Goal: Task Accomplishment & Management: Use online tool/utility

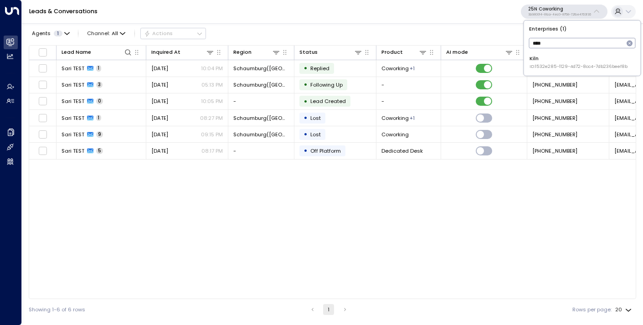
type input "****"
click at [557, 57] on div "Kiln ID: 1532e285-1129-4d72-8cc4-7db236beef8b" at bounding box center [579, 62] width 98 height 15
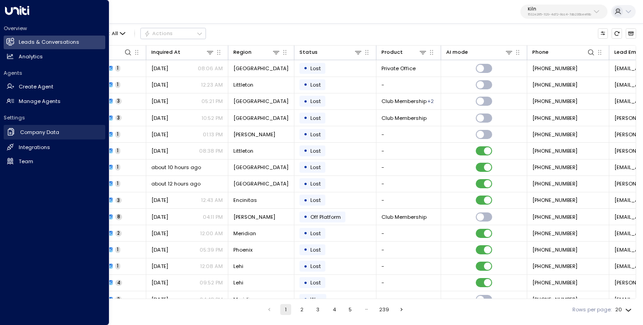
click at [42, 131] on h2 "Company Data" at bounding box center [39, 133] width 39 height 8
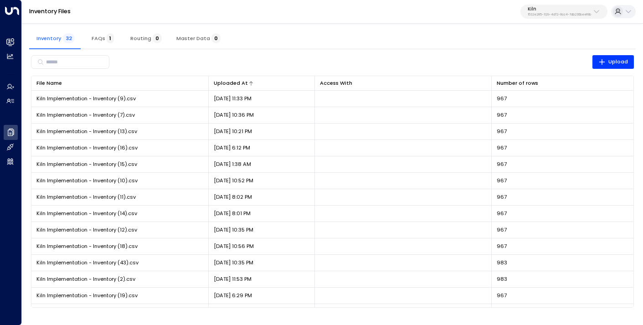
click at [248, 83] on icon at bounding box center [250, 83] width 5 height 5
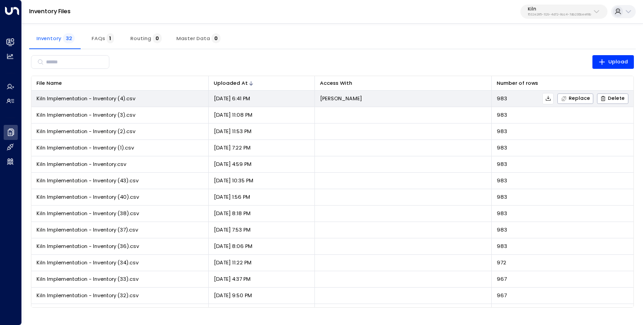
click at [551, 98] on icon at bounding box center [548, 98] width 6 height 6
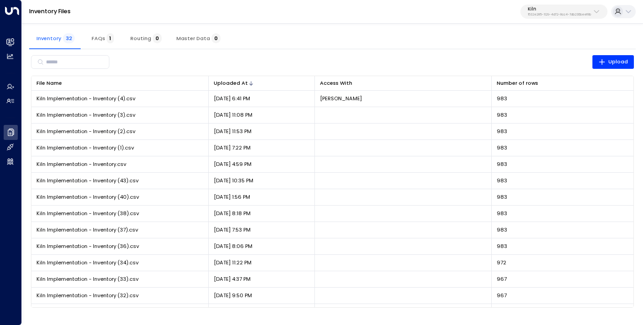
click at [559, 14] on p "1532e285-1129-4d72-8cc4-7db236beef8b" at bounding box center [559, 15] width 63 height 4
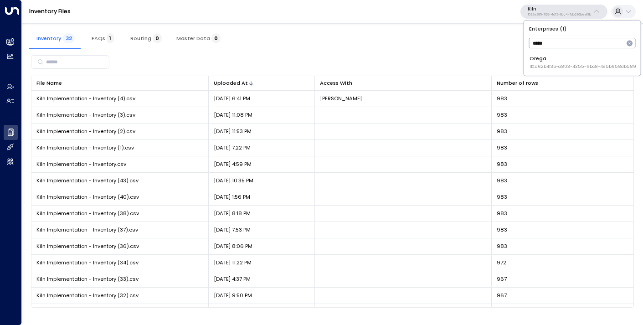
type input "*****"
click at [565, 61] on div "Orega ID: d62b4f3b-a803-4355-9bc8-4e5b658db589" at bounding box center [583, 62] width 107 height 15
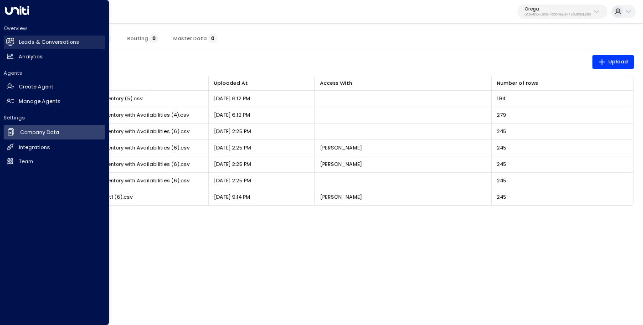
click at [38, 44] on h2 "Leads & Conversations" at bounding box center [49, 42] width 61 height 8
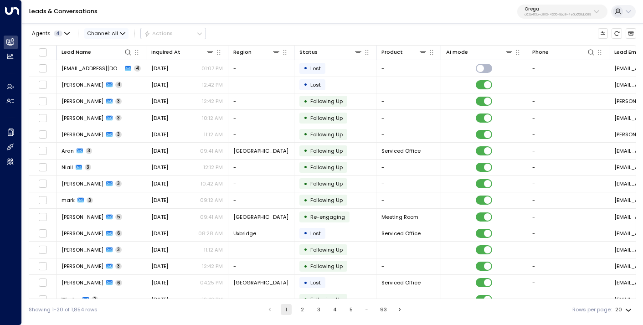
click at [107, 31] on span "Channel: All" at bounding box center [106, 33] width 44 height 10
click at [86, 18] on div at bounding box center [321, 162] width 643 height 325
click at [45, 41] on div "Agents 4 Channel: All Actions" at bounding box center [117, 34] width 177 height 16
click at [52, 33] on div "Agents 4" at bounding box center [47, 34] width 31 height 6
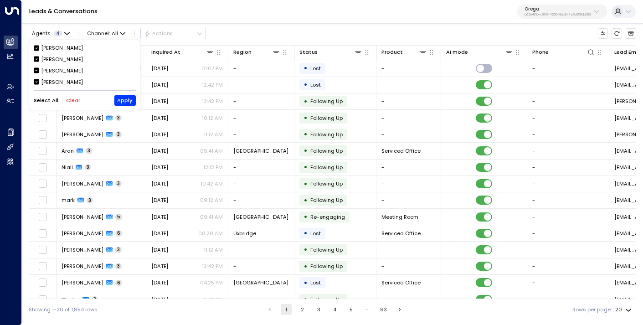
click at [46, 98] on button "Select All" at bounding box center [46, 101] width 25 height 6
click at [71, 100] on button "Clear" at bounding box center [73, 101] width 14 height 6
click at [60, 69] on div "[PERSON_NAME]" at bounding box center [62, 71] width 42 height 8
click at [122, 100] on button "Apply" at bounding box center [124, 100] width 21 height 10
